Goal: Transaction & Acquisition: Purchase product/service

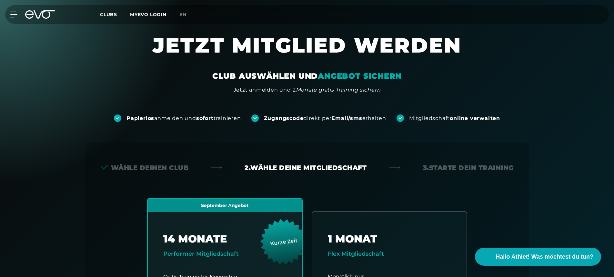
click at [40, 16] on icon at bounding box center [40, 14] width 30 height 8
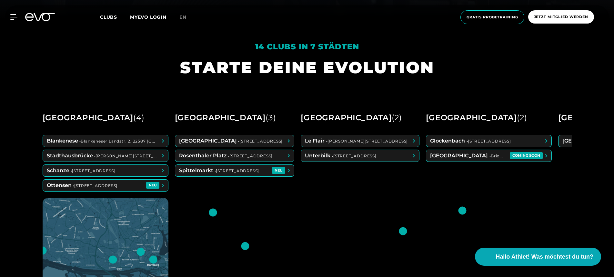
scroll to position [259, 0]
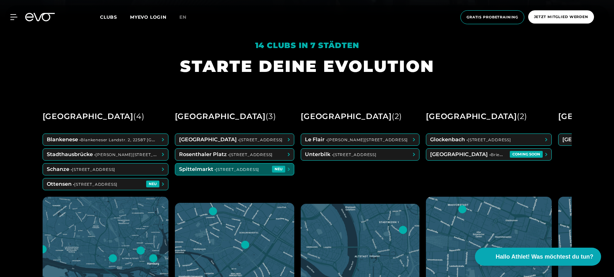
click at [229, 173] on span at bounding box center [234, 169] width 119 height 12
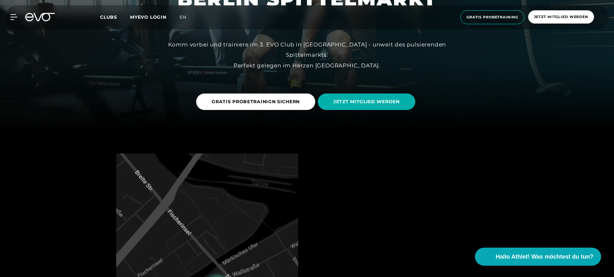
scroll to position [173, 0]
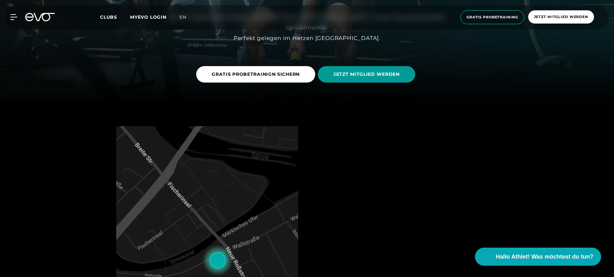
click at [333, 68] on span "JETZT MITGLIED WERDEN" at bounding box center [366, 74] width 97 height 16
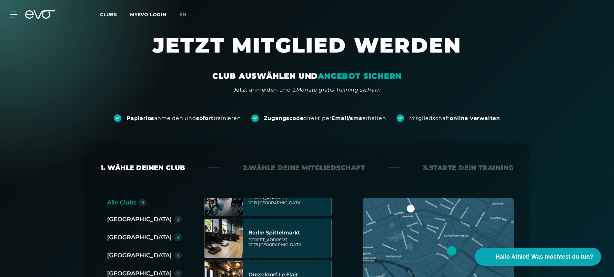
scroll to position [80, 0]
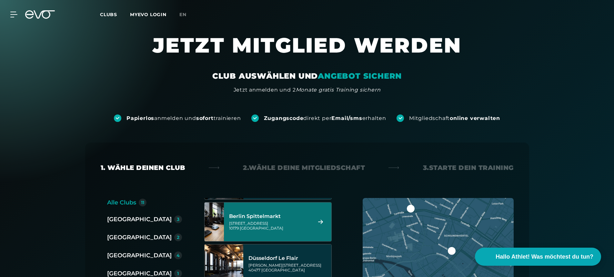
click at [293, 211] on div "Berlin Spittelmarkt Wallstraße 27 10179 Berlin" at bounding box center [269, 222] width 81 height 28
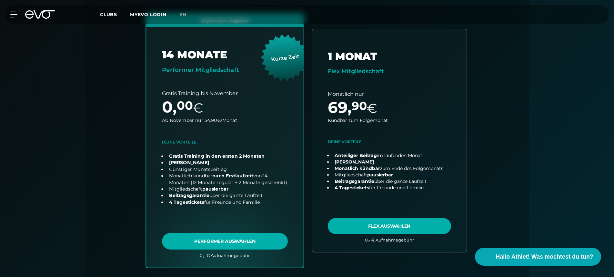
scroll to position [185, 0]
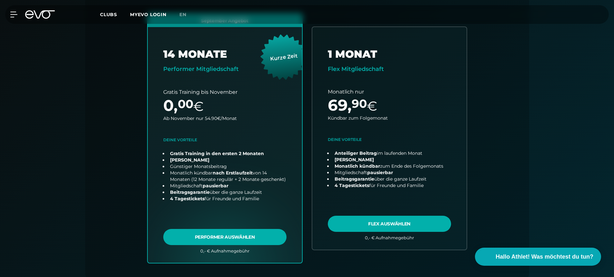
click at [43, 14] on icon at bounding box center [44, 14] width 21 height 8
